Goal: Find specific page/section: Find specific page/section

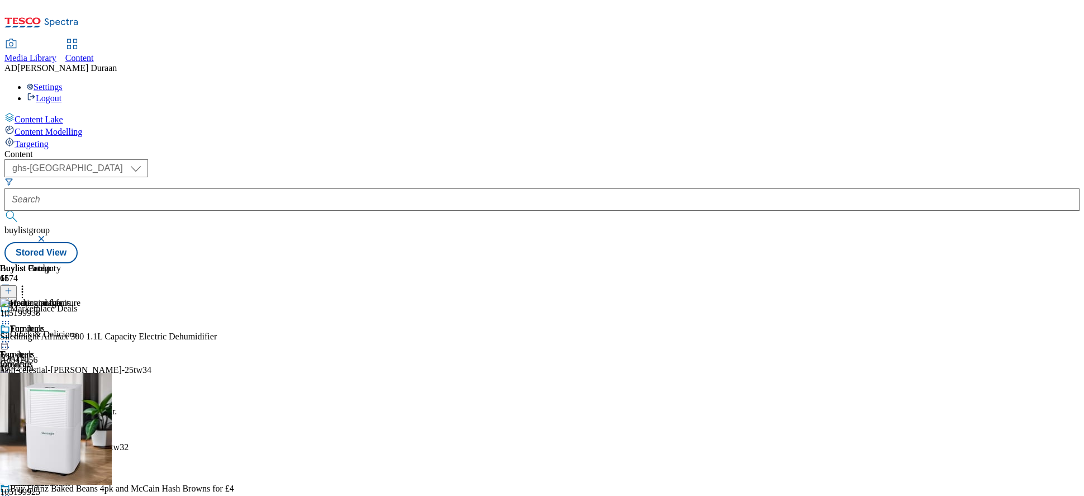
select select "ghs-[GEOGRAPHIC_DATA]"
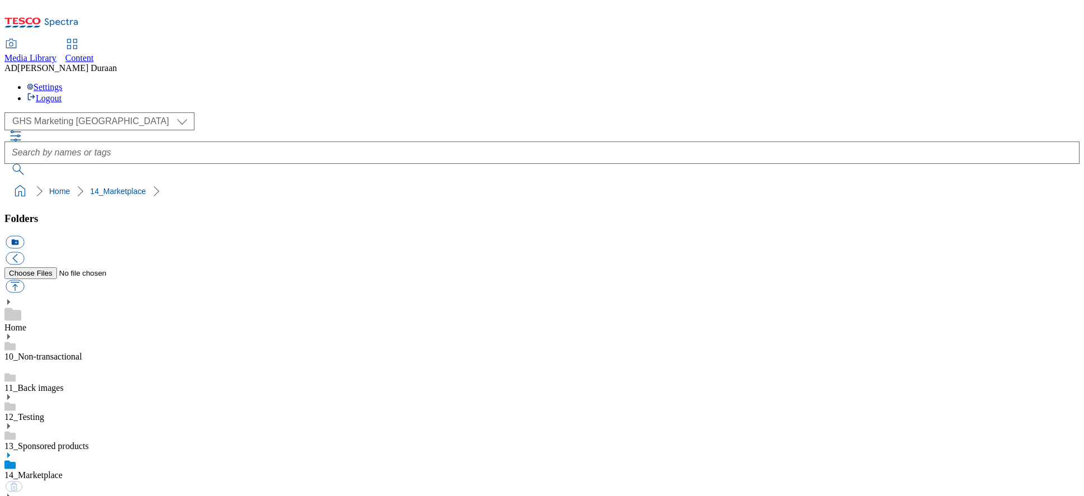
select select "flare-ghs-mktg"
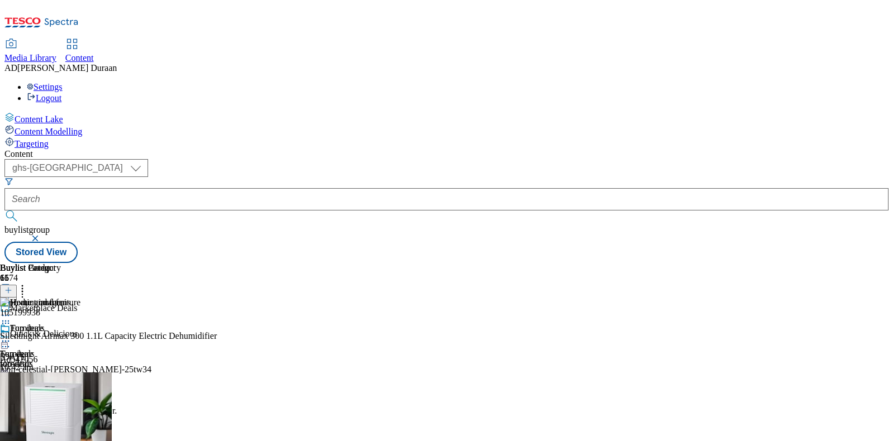
select select "ghs-[GEOGRAPHIC_DATA]"
